Goal: Task Accomplishment & Management: Use online tool/utility

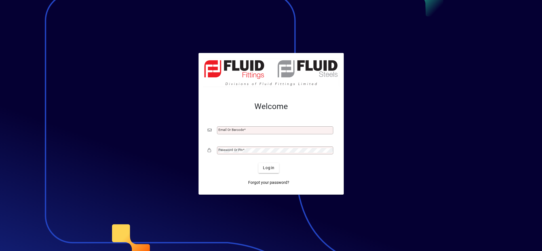
click at [259, 163] on button "Login" at bounding box center [269, 168] width 21 height 10
click at [241, 133] on input "Email or Barcode" at bounding box center [276, 130] width 115 height 5
click at [259, 163] on button "Login" at bounding box center [269, 168] width 21 height 10
type input "**********"
click at [267, 171] on span "Login" at bounding box center [269, 168] width 12 height 6
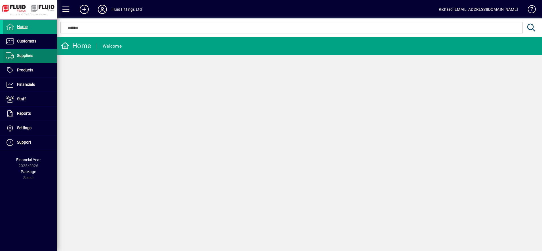
click at [21, 58] on span "Suppliers" at bounding box center [25, 55] width 16 height 5
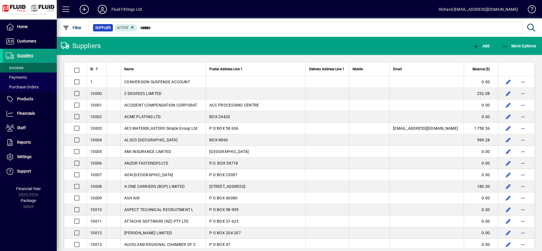
click at [23, 68] on span "Invoices" at bounding box center [15, 68] width 18 height 5
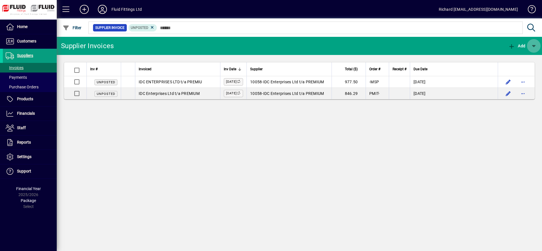
click at [537, 45] on span "button" at bounding box center [534, 46] width 14 height 14
click at [30, 40] on div at bounding box center [271, 125] width 542 height 251
click at [536, 44] on span "button" at bounding box center [534, 46] width 14 height 14
click at [17, 41] on div at bounding box center [271, 125] width 542 height 251
click at [24, 41] on span "Customers" at bounding box center [26, 41] width 19 height 5
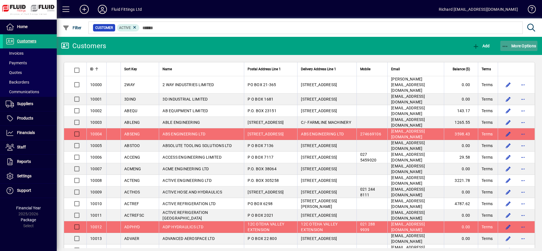
click at [530, 43] on span "button" at bounding box center [519, 46] width 37 height 14
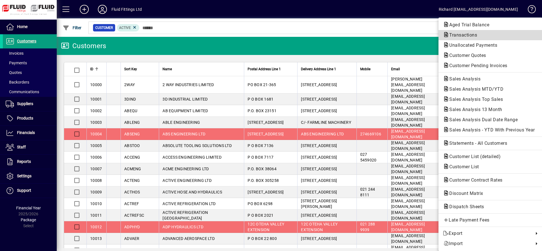
click at [475, 37] on span "Transactions" at bounding box center [461, 34] width 37 height 5
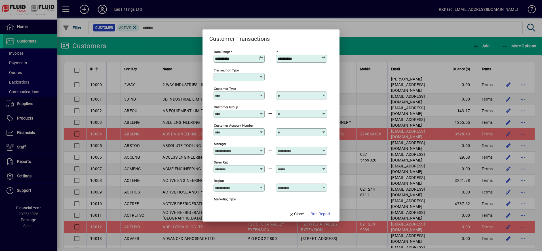
click at [259, 58] on div "**********" at bounding box center [239, 58] width 49 height 5
click at [260, 56] on icon at bounding box center [261, 56] width 4 height 0
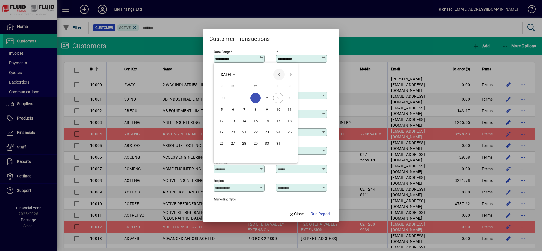
click at [277, 76] on span "Previous month" at bounding box center [279, 74] width 11 height 11
click at [231, 110] on span "1" at bounding box center [233, 109] width 10 height 10
type input "**********"
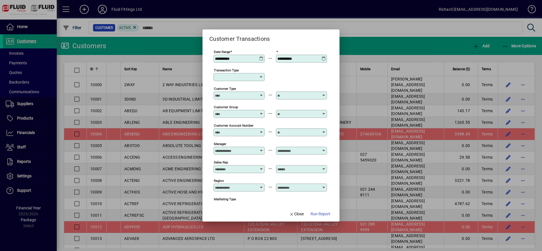
click at [324, 56] on icon at bounding box center [324, 56] width 4 height 0
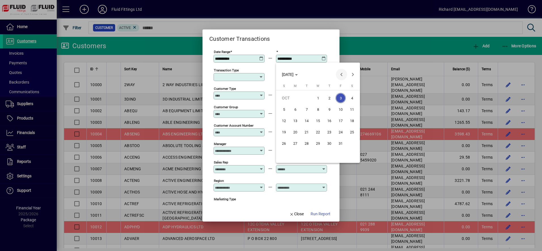
click at [341, 74] on span "Previous month" at bounding box center [341, 74] width 11 height 11
click at [308, 154] on span "30" at bounding box center [307, 155] width 10 height 10
type input "**********"
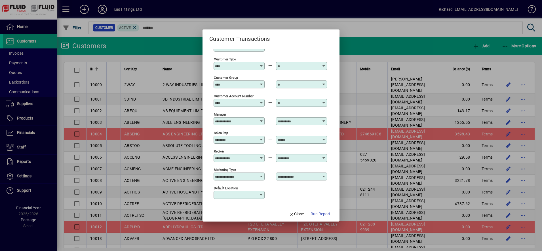
scroll to position [52, 0]
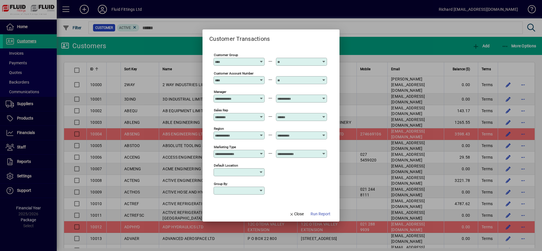
click at [257, 192] on input "Group by:" at bounding box center [237, 191] width 44 height 5
click at [313, 199] on div "Group by:" at bounding box center [271, 190] width 114 height 18
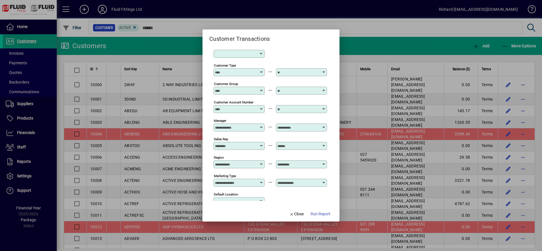
scroll to position [0, 0]
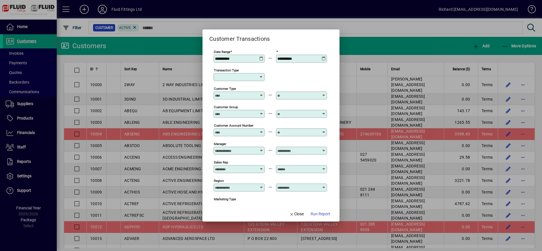
click at [261, 79] on icon at bounding box center [261, 77] width 5 height 5
click at [249, 111] on div "Customer Invoice" at bounding box center [238, 111] width 41 height 6
type input "**********"
click at [322, 214] on span "Run Report" at bounding box center [321, 214] width 20 height 6
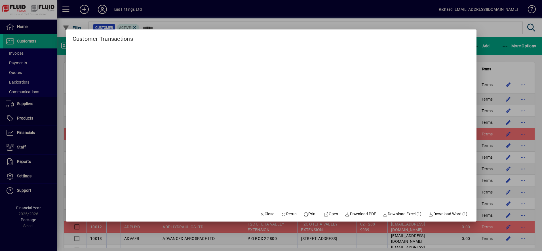
click at [403, 215] on span "Download Excel (1)" at bounding box center [402, 214] width 39 height 6
click at [265, 214] on span "Close" at bounding box center [267, 214] width 15 height 6
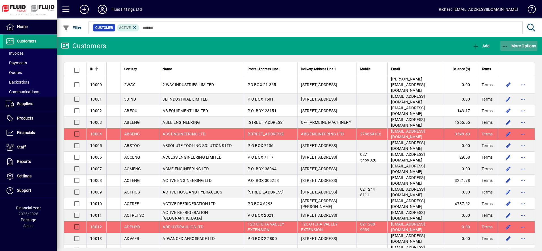
click at [518, 45] on span "More Options" at bounding box center [519, 46] width 35 height 5
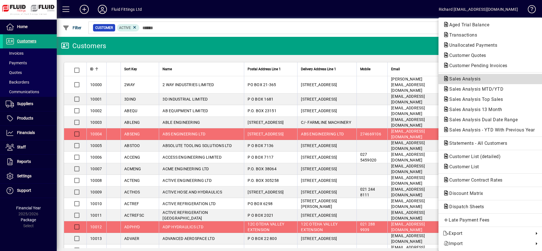
click at [493, 77] on span "Sales Analysis" at bounding box center [490, 79] width 95 height 7
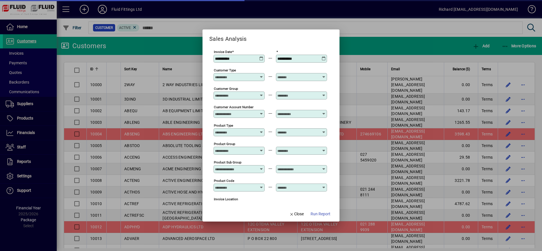
type input "**********"
click at [262, 56] on icon at bounding box center [261, 56] width 4 height 0
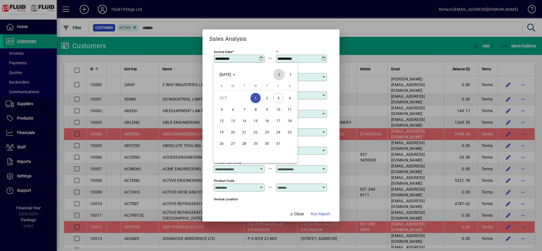
click at [278, 72] on span "Previous month" at bounding box center [279, 74] width 11 height 11
click at [233, 108] on span "1" at bounding box center [233, 109] width 10 height 10
type input "**********"
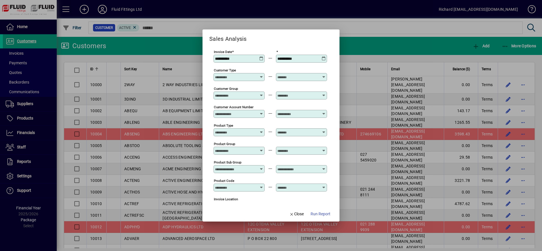
click at [323, 56] on icon at bounding box center [324, 56] width 4 height 0
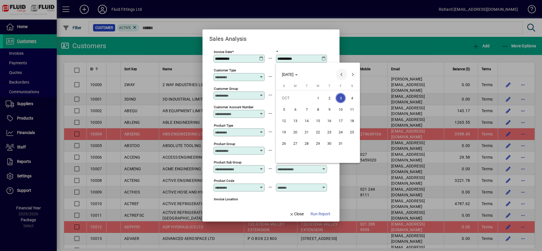
click at [340, 73] on span "Previous month" at bounding box center [341, 74] width 11 height 11
click at [309, 154] on span "30" at bounding box center [307, 155] width 10 height 10
type input "**********"
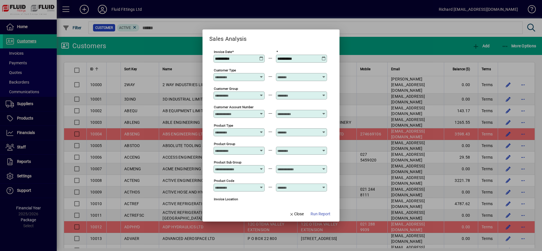
drag, startPoint x: 321, startPoint y: 216, endPoint x: 320, endPoint y: 163, distance: 52.2
click at [320, 165] on form "**********" at bounding box center [271, 126] width 137 height 192
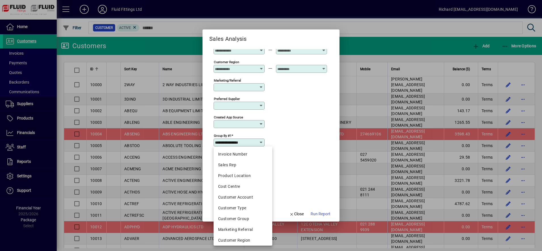
click at [259, 142] on input "**********" at bounding box center [237, 142] width 44 height 5
click at [251, 157] on div "Invoice Number" at bounding box center [243, 155] width 50 height 6
type input "**********"
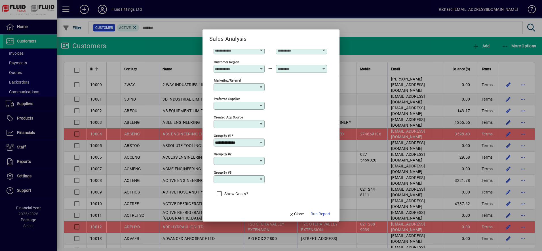
drag, startPoint x: 323, startPoint y: 212, endPoint x: 327, endPoint y: 161, distance: 51.6
click at [324, 163] on form "**********" at bounding box center [271, 126] width 137 height 192
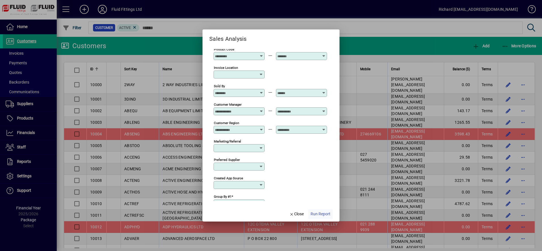
scroll to position [132, 0]
click at [319, 214] on span "Run Report" at bounding box center [321, 214] width 20 height 6
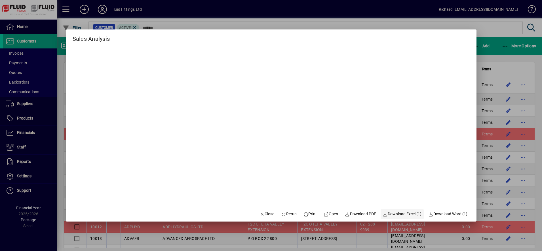
click at [398, 215] on span "Download Excel (1)" at bounding box center [402, 214] width 39 height 6
click at [262, 210] on span "button" at bounding box center [267, 215] width 19 height 14
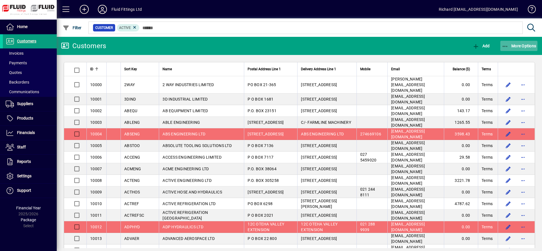
click at [530, 47] on span "More Options" at bounding box center [519, 46] width 35 height 5
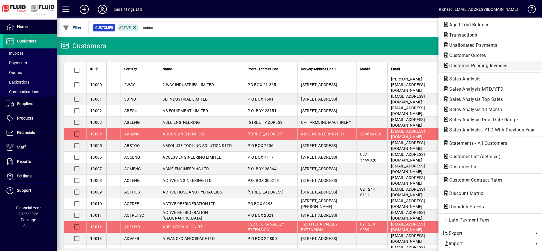
click at [479, 66] on span "Customer Pending Invoices" at bounding box center [476, 65] width 67 height 5
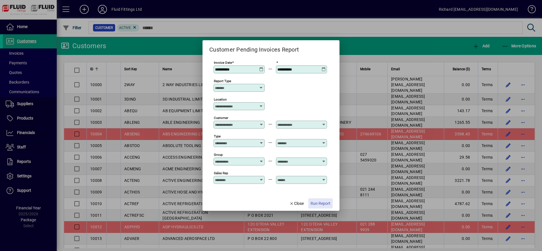
click at [325, 206] on span "Run Report" at bounding box center [321, 204] width 20 height 6
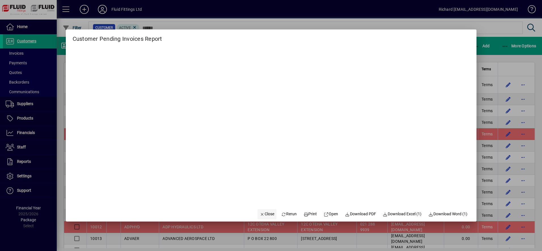
click at [260, 211] on span "button" at bounding box center [267, 215] width 19 height 14
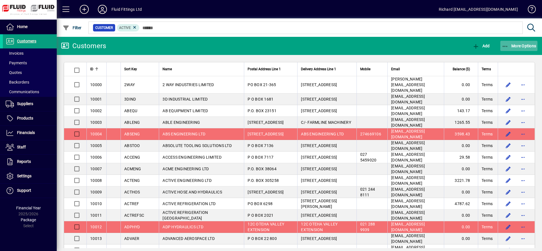
click at [524, 42] on span "button" at bounding box center [519, 46] width 37 height 14
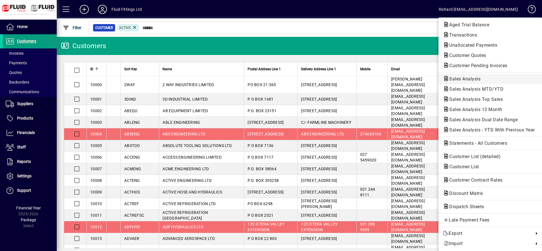
click at [481, 77] on span "Sales Analysis" at bounding box center [463, 78] width 40 height 5
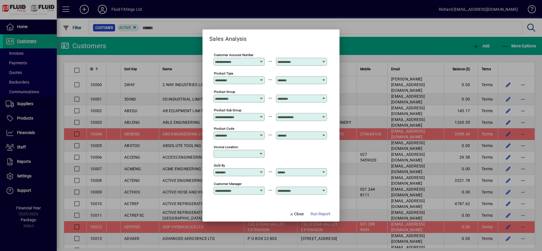
scroll to position [0, 0]
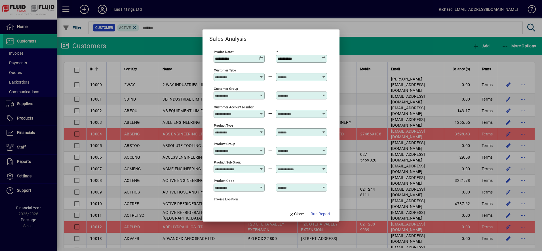
click at [324, 56] on icon at bounding box center [324, 56] width 4 height 0
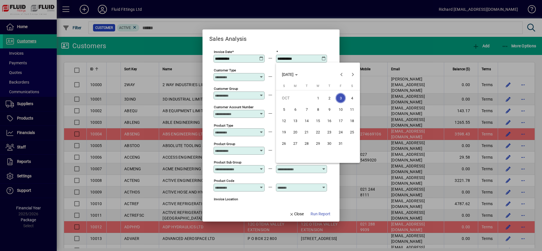
click at [319, 98] on span "1" at bounding box center [318, 98] width 10 height 10
type input "**********"
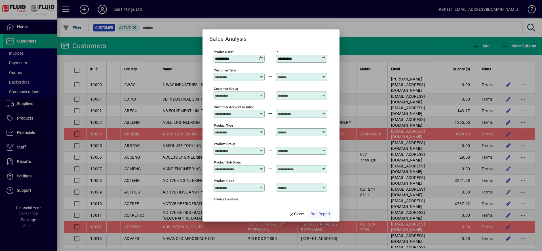
click at [320, 212] on span "Run Report" at bounding box center [321, 214] width 20 height 6
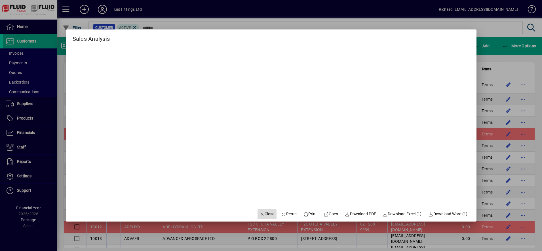
click at [266, 214] on span "Close" at bounding box center [267, 214] width 15 height 6
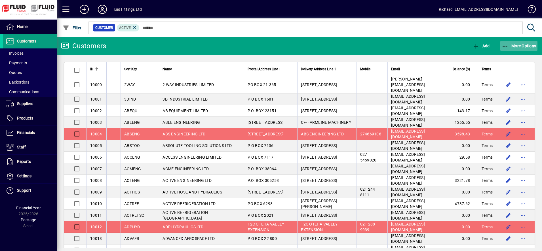
click at [535, 46] on span "More Options" at bounding box center [519, 46] width 35 height 5
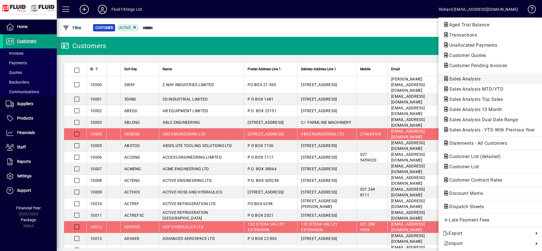
click at [492, 82] on span "Sales Analysis" at bounding box center [490, 79] width 95 height 7
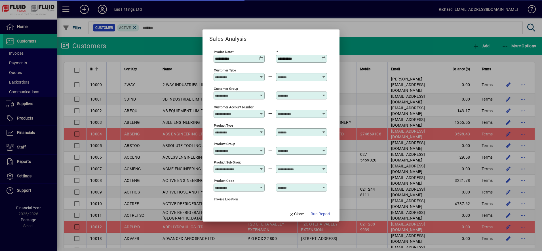
click at [262, 56] on icon at bounding box center [261, 56] width 4 height 0
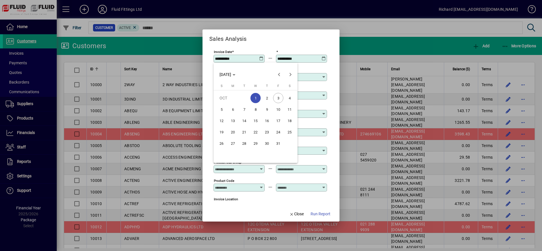
click at [265, 97] on span "2" at bounding box center [267, 98] width 10 height 10
type input "**********"
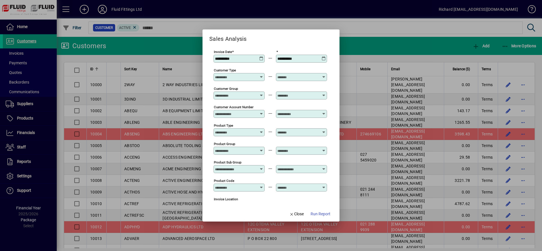
click at [325, 56] on icon at bounding box center [324, 56] width 4 height 0
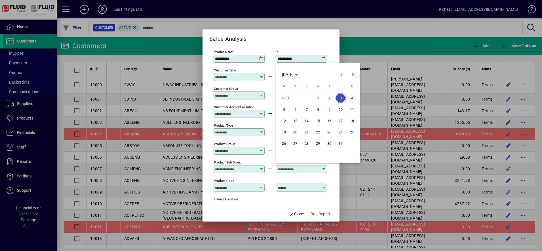
click at [331, 98] on span "2" at bounding box center [329, 98] width 10 height 10
type input "**********"
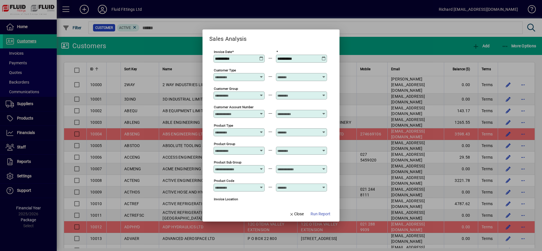
click at [317, 215] on span "Run Report" at bounding box center [321, 214] width 20 height 6
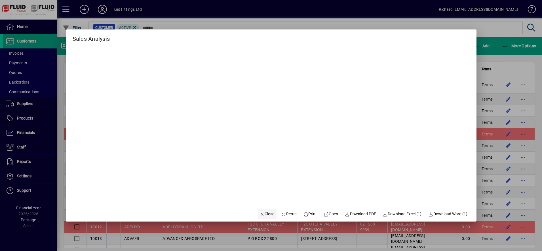
click at [266, 213] on span "Close" at bounding box center [267, 214] width 15 height 6
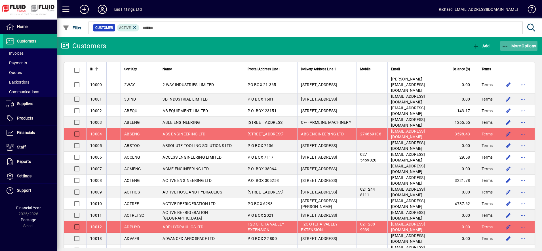
click at [527, 45] on span "More Options" at bounding box center [519, 46] width 35 height 5
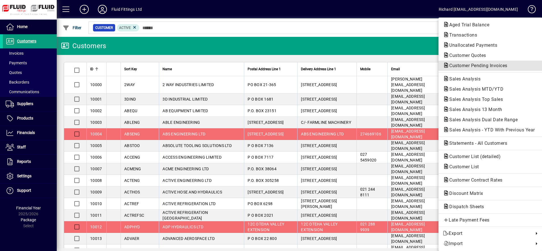
click at [472, 63] on span "Customer Pending Invoices" at bounding box center [490, 65] width 95 height 7
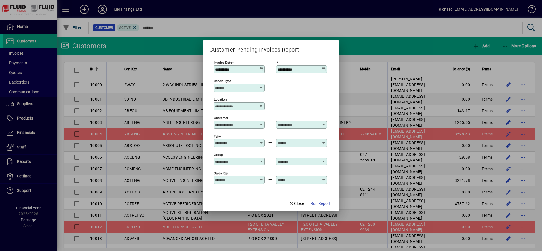
click at [262, 67] on icon at bounding box center [261, 67] width 4 height 0
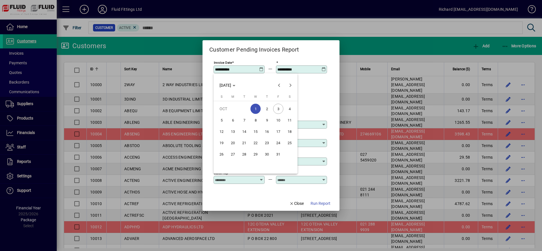
click at [277, 109] on span "3" at bounding box center [278, 109] width 10 height 10
type input "**********"
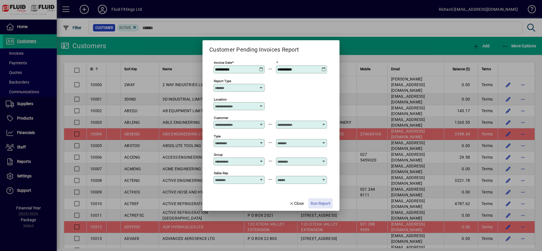
click at [319, 205] on span "Run Report" at bounding box center [321, 204] width 20 height 6
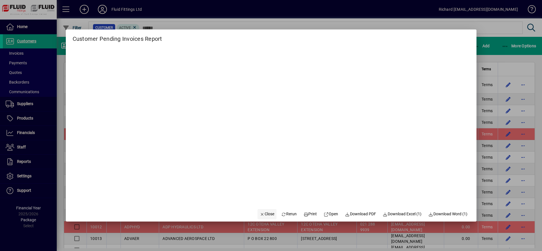
click at [267, 212] on span "Close" at bounding box center [267, 214] width 15 height 6
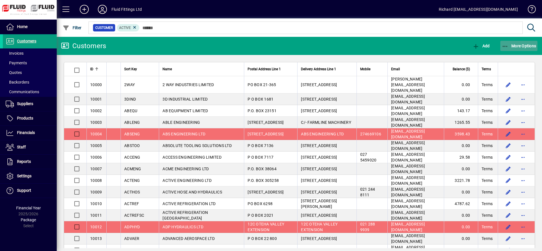
click at [523, 47] on span "More Options" at bounding box center [519, 46] width 35 height 5
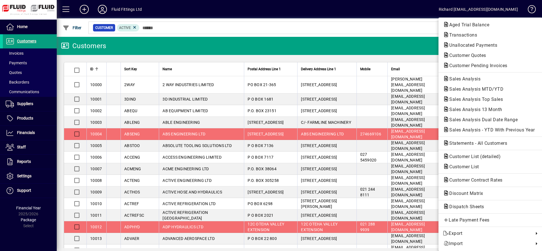
click at [27, 135] on div at bounding box center [271, 125] width 542 height 251
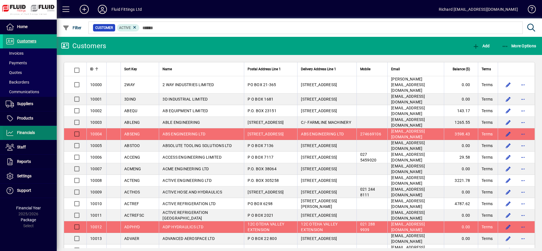
drag, startPoint x: 27, startPoint y: 133, endPoint x: 30, endPoint y: 132, distance: 3.2
click at [27, 133] on span "Financials" at bounding box center [26, 133] width 18 height 5
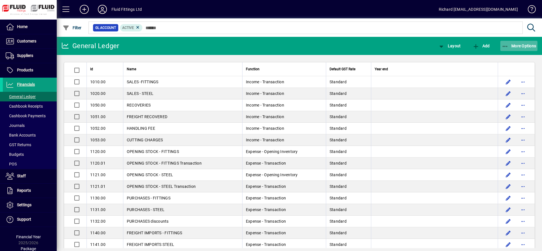
click at [532, 42] on span "button" at bounding box center [519, 46] width 37 height 14
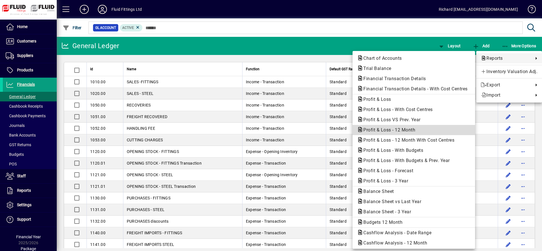
click at [404, 129] on span "Profit & Loss - 12 Month" at bounding box center [387, 129] width 61 height 5
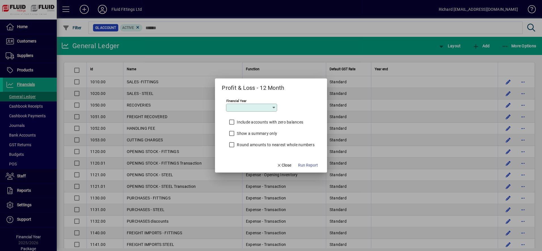
type input "*********"
click at [315, 165] on span "Run Report" at bounding box center [308, 166] width 20 height 6
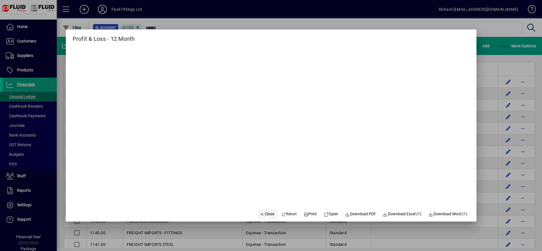
click at [267, 211] on span "button" at bounding box center [267, 215] width 19 height 14
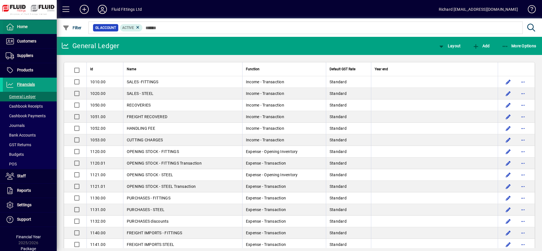
click at [17, 29] on span "Home" at bounding box center [22, 26] width 11 height 5
